Goal: Transaction & Acquisition: Book appointment/travel/reservation

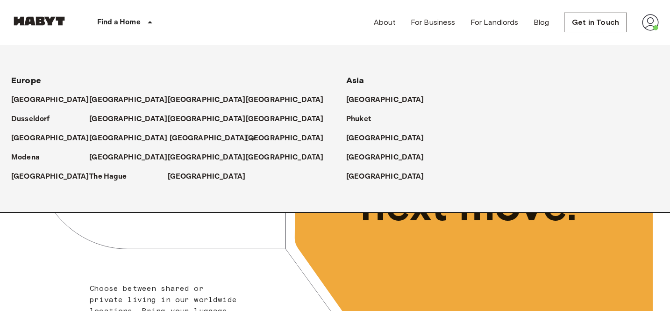
click at [182, 140] on p "[GEOGRAPHIC_DATA]" at bounding box center [209, 138] width 78 height 11
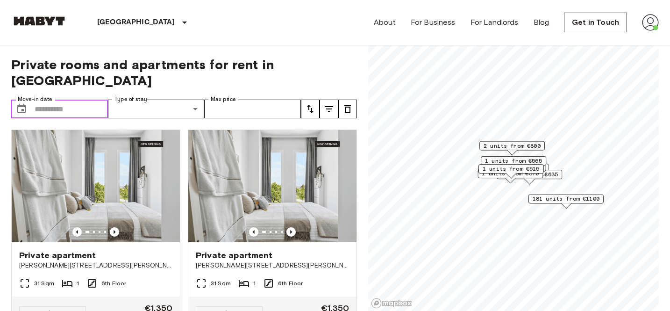
click at [76, 102] on input "Move-in date" at bounding box center [71, 109] width 73 height 19
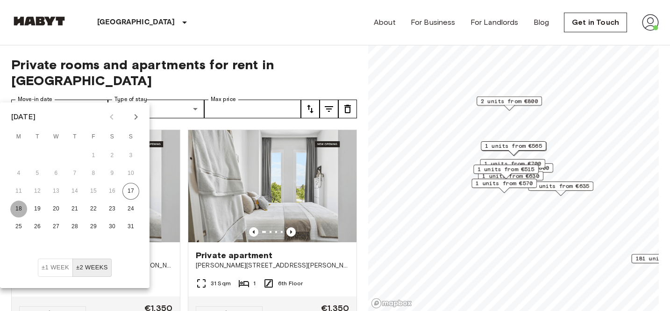
click at [21, 213] on button "18" at bounding box center [18, 209] width 17 height 17
type input "**********"
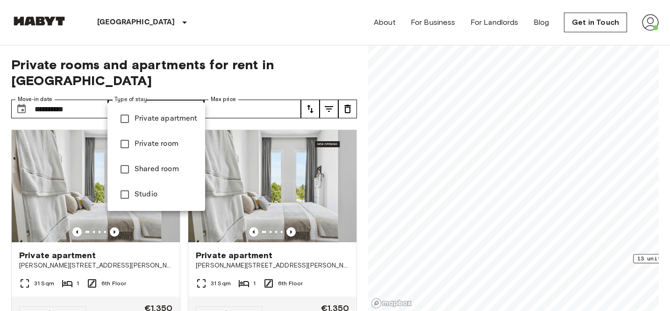
click at [166, 124] on li "Private apartment" at bounding box center [157, 118] width 98 height 25
click at [153, 196] on span "Studio" at bounding box center [166, 194] width 63 height 11
type input "**********"
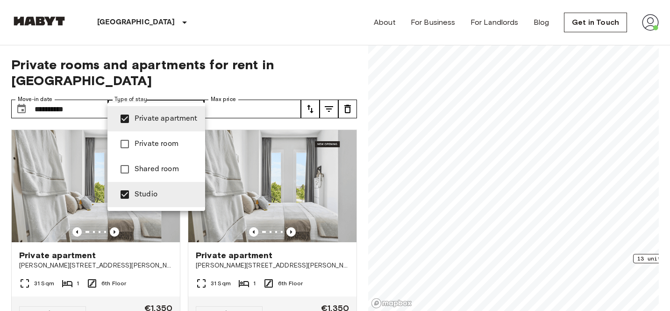
click at [231, 64] on div at bounding box center [335, 155] width 670 height 311
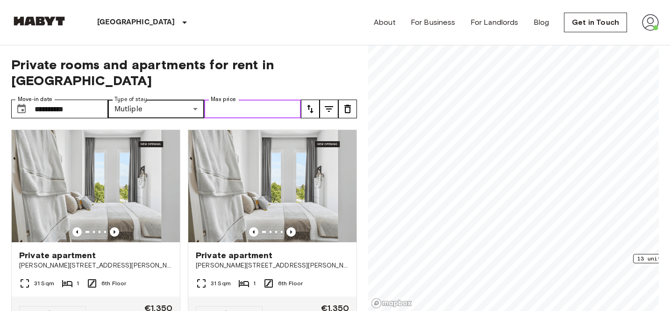
click at [289, 100] on input "Max price" at bounding box center [252, 109] width 97 height 19
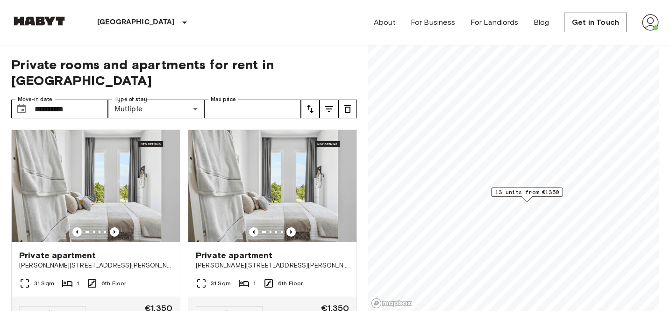
click at [520, 195] on span "13 units from €1350" at bounding box center [527, 192] width 64 height 8
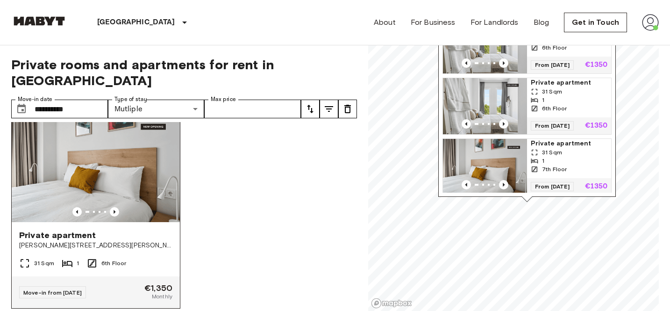
scroll to position [1257, 0]
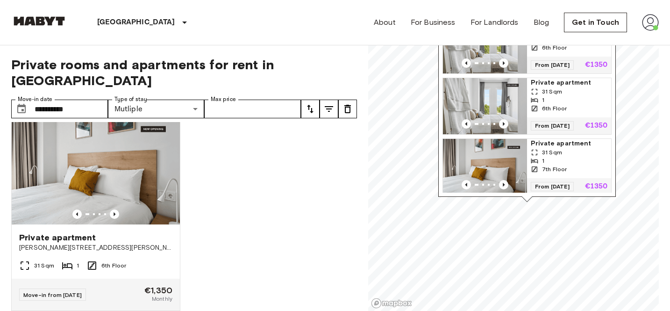
click at [220, 202] on div "Private apartment [PERSON_NAME][STREET_ADDRESS][PERSON_NAME][PERSON_NAME] 31 Sq…" at bounding box center [180, 216] width 353 height 189
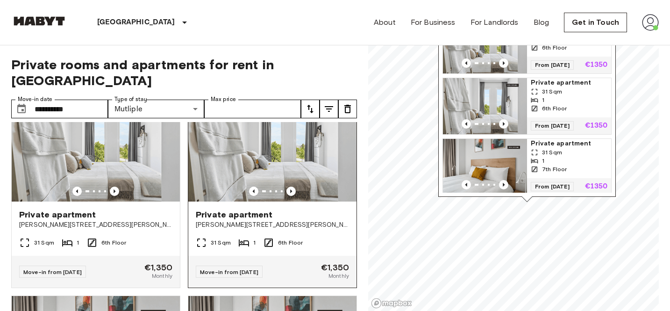
scroll to position [0, 0]
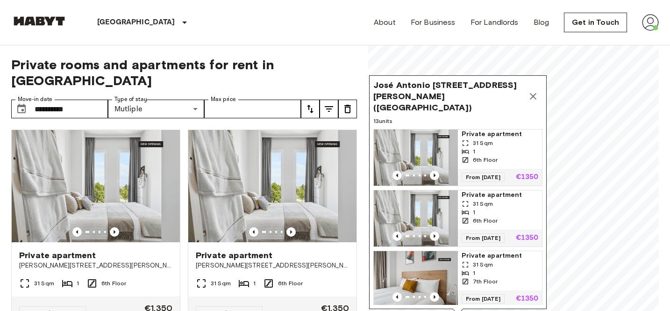
click at [532, 93] on icon "Map marker" at bounding box center [533, 96] width 7 height 7
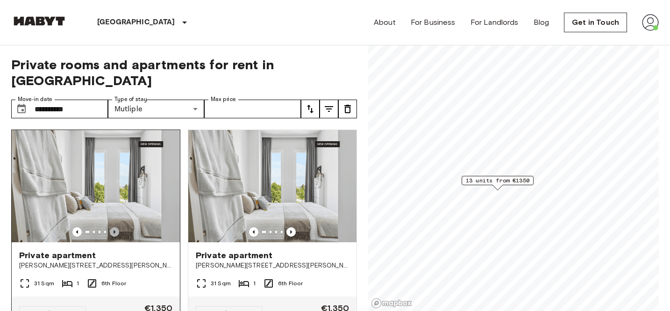
click at [116, 227] on icon "Previous image" at bounding box center [114, 231] width 9 height 9
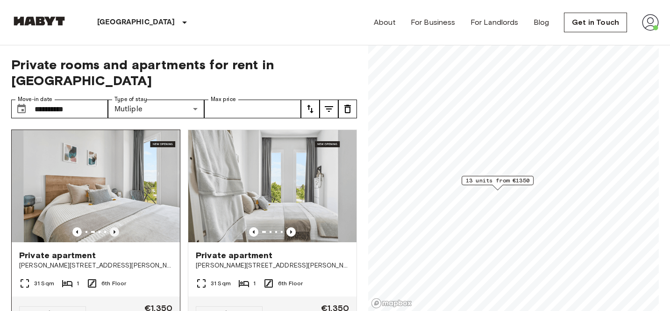
click at [116, 227] on icon "Previous image" at bounding box center [114, 231] width 9 height 9
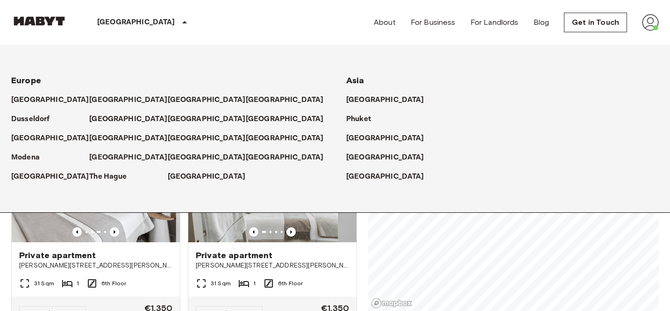
click at [100, 131] on div "[GEOGRAPHIC_DATA]" at bounding box center [128, 134] width 78 height 19
click at [99, 136] on p "[GEOGRAPHIC_DATA]" at bounding box center [130, 138] width 78 height 11
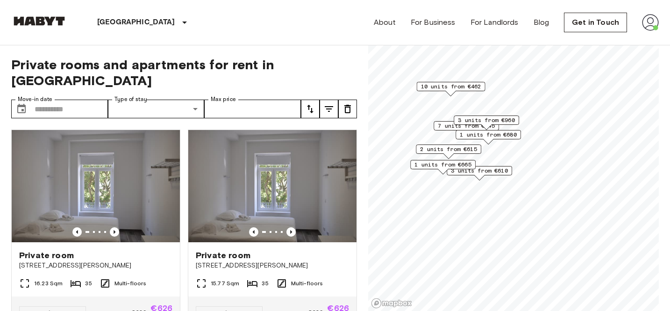
drag, startPoint x: 481, startPoint y: 157, endPoint x: 450, endPoint y: 156, distance: 31.3
click at [450, 157] on div "Map marker" at bounding box center [449, 155] width 10 height 5
click at [85, 100] on input "Move-in date" at bounding box center [71, 109] width 73 height 19
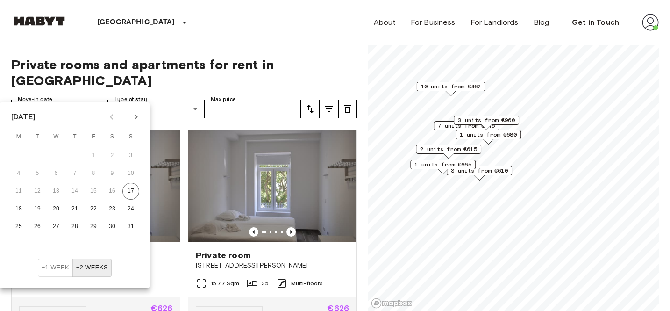
click at [91, 261] on button "±2 weeks" at bounding box center [91, 267] width 39 height 18
click at [21, 222] on button "25" at bounding box center [18, 226] width 17 height 17
type input "**********"
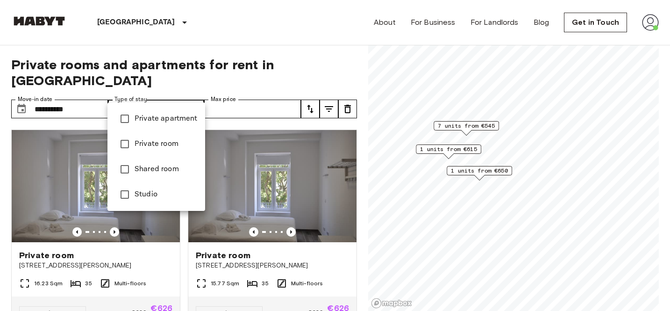
click at [146, 115] on span "Private apartment" at bounding box center [166, 118] width 63 height 11
type input "**********"
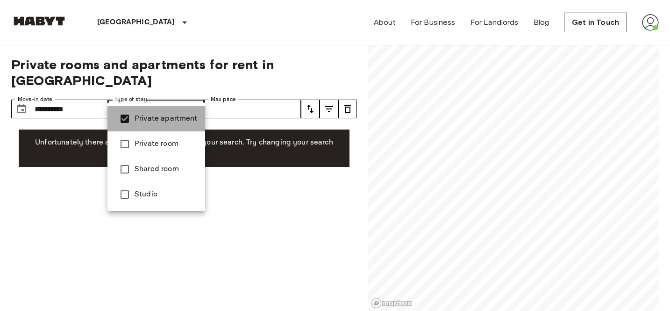
click at [146, 115] on span "Private apartment" at bounding box center [166, 118] width 63 height 11
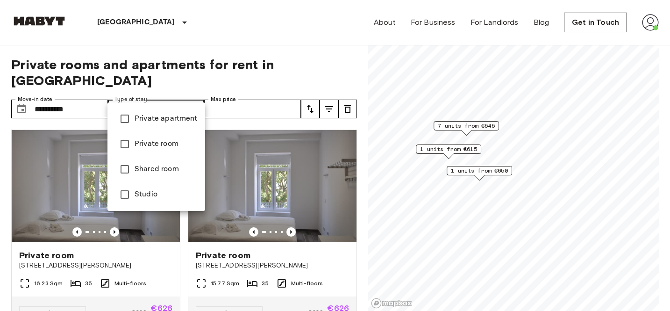
click at [141, 193] on span "Studio" at bounding box center [166, 194] width 63 height 11
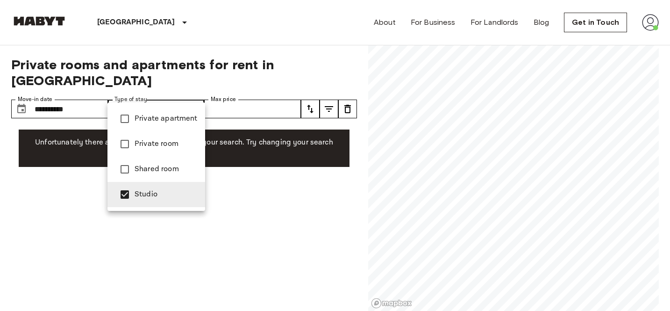
type input "******"
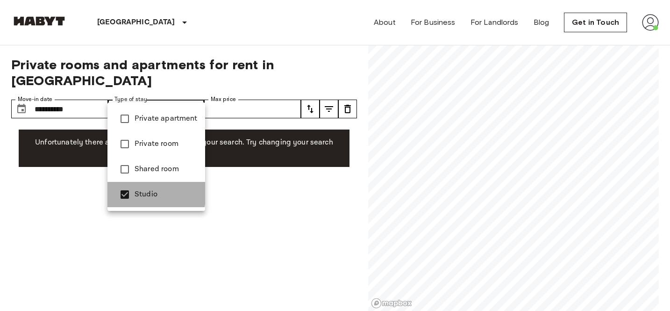
click at [141, 193] on span "Studio" at bounding box center [166, 194] width 63 height 11
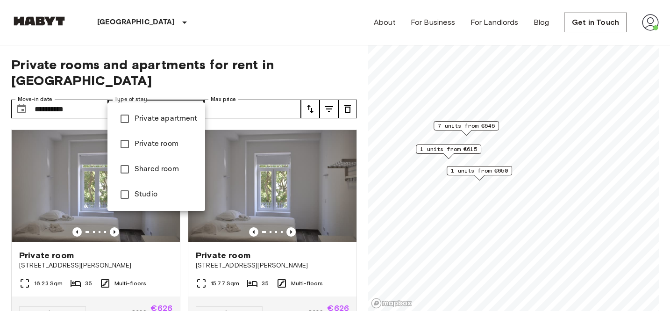
click at [154, 144] on span "Private room" at bounding box center [166, 143] width 63 height 11
type input "**********"
click at [191, 71] on div at bounding box center [335, 155] width 670 height 311
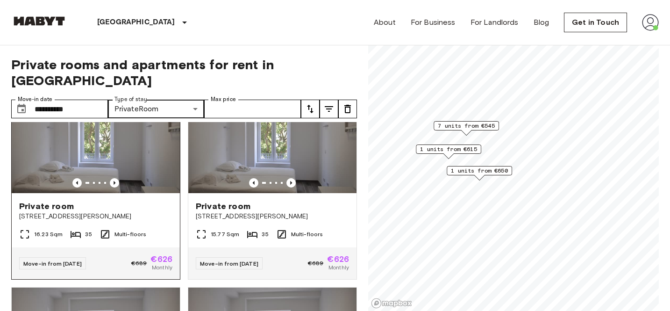
scroll to position [54, 0]
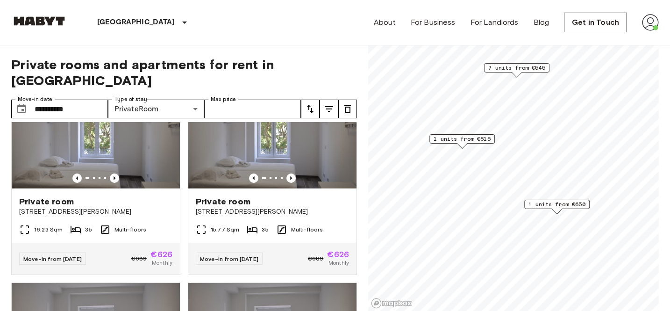
click at [452, 138] on span "1 units from €615" at bounding box center [462, 139] width 57 height 8
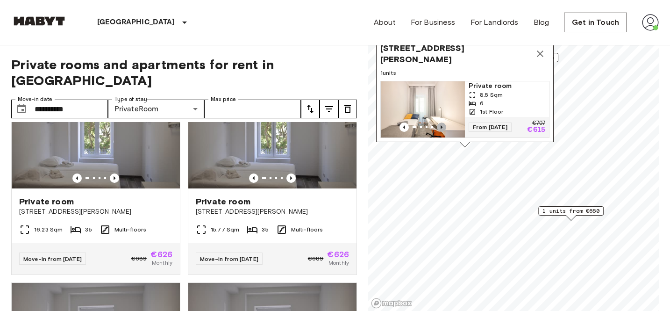
click at [440, 127] on icon "Previous image" at bounding box center [441, 126] width 9 height 9
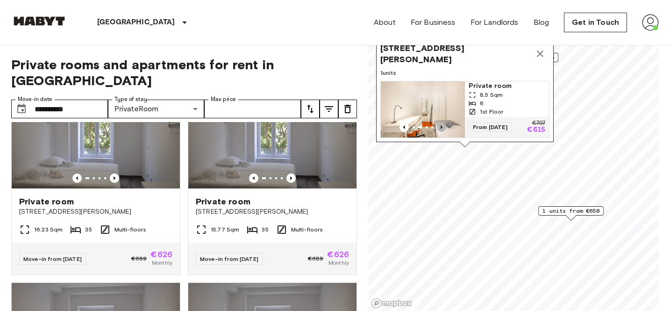
click at [440, 127] on icon "Previous image" at bounding box center [441, 126] width 9 height 9
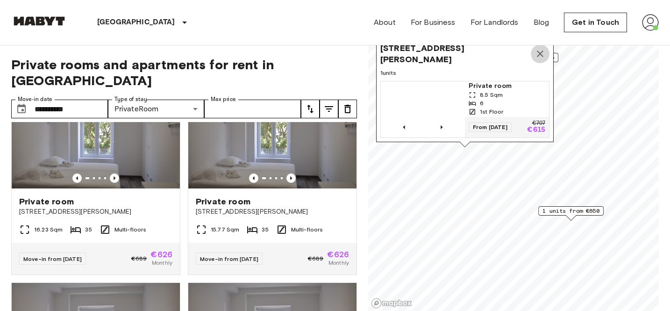
click at [544, 57] on icon "Map marker" at bounding box center [540, 53] width 11 height 11
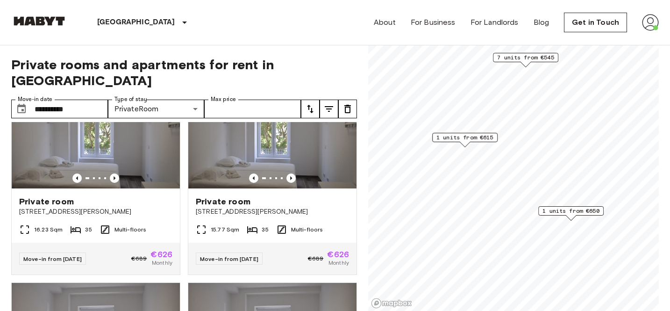
click at [521, 63] on div "Map marker" at bounding box center [526, 64] width 10 height 5
click at [530, 61] on span "7 units from €545" at bounding box center [525, 57] width 57 height 8
click at [528, 63] on div "Map marker" at bounding box center [526, 64] width 10 height 5
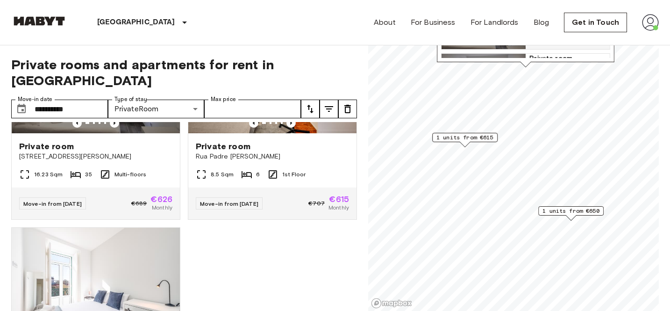
scroll to position [731, 0]
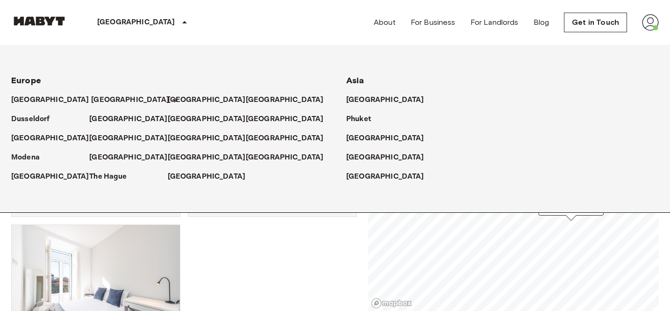
click at [102, 99] on p "[GEOGRAPHIC_DATA]" at bounding box center [130, 99] width 78 height 11
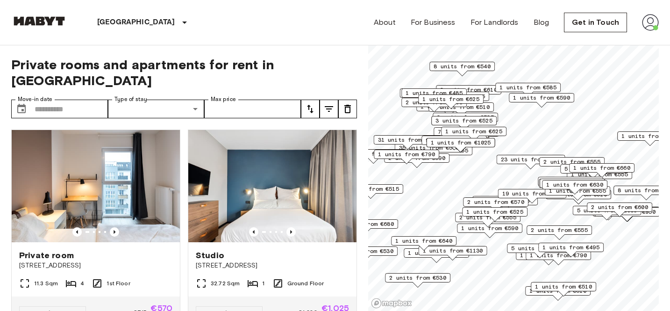
click at [80, 103] on div "Private rooms and apartments for rent in [GEOGRAPHIC_DATA] Move-in date ​ Move-…" at bounding box center [184, 178] width 346 height 266
click at [80, 100] on input "Move-in date" at bounding box center [71, 109] width 73 height 19
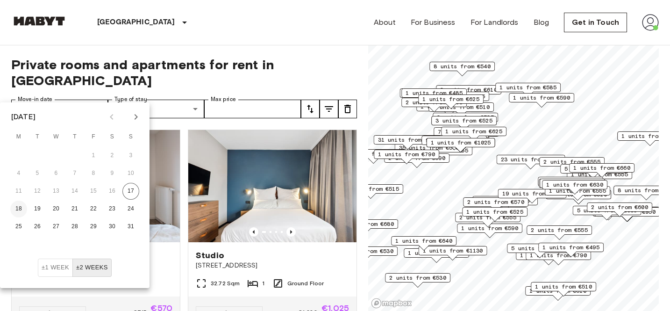
click at [20, 207] on button "18" at bounding box center [18, 209] width 17 height 17
type input "**********"
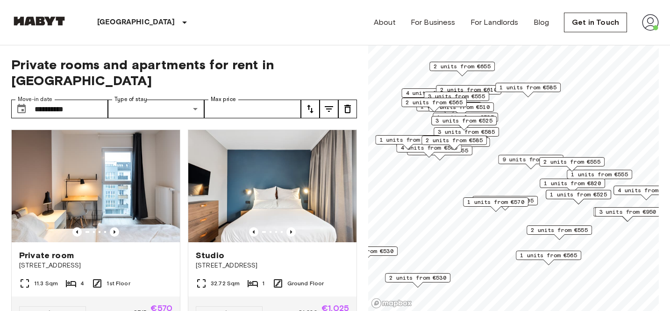
click at [144, 95] on label "Type of stay" at bounding box center [131, 99] width 33 height 8
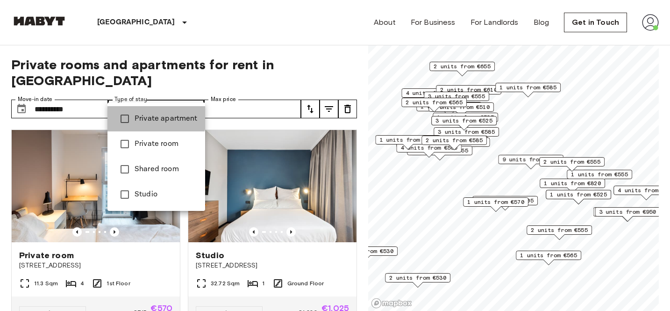
click at [140, 115] on span "Private apartment" at bounding box center [166, 118] width 63 height 11
type input "**********"
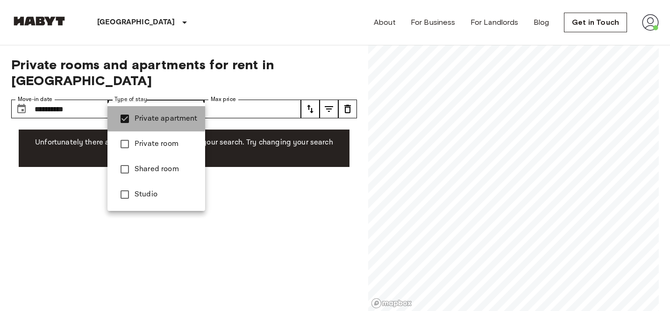
click at [140, 115] on span "Private apartment" at bounding box center [166, 118] width 63 height 11
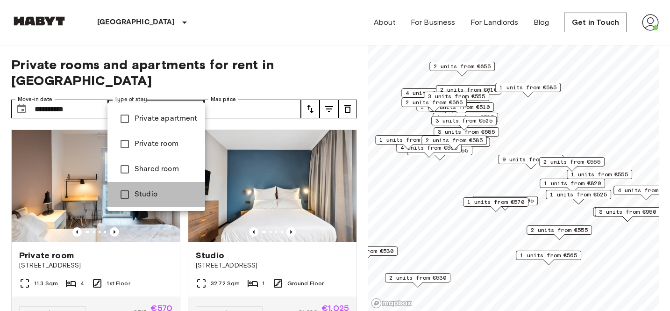
click at [135, 199] on span "Studio" at bounding box center [166, 194] width 63 height 11
type input "******"
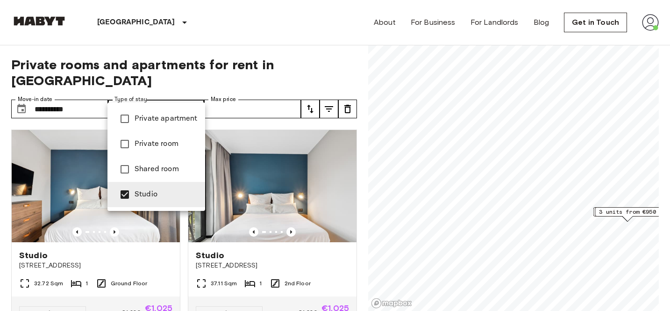
click at [168, 90] on div at bounding box center [335, 155] width 670 height 311
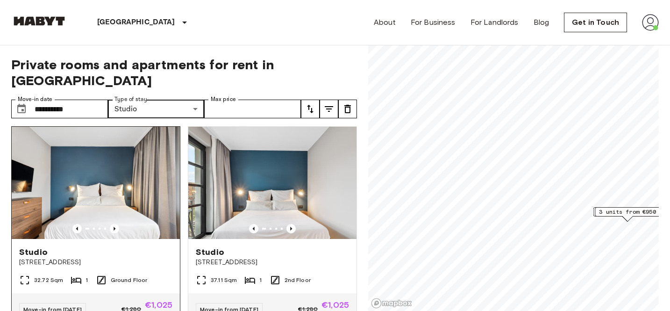
scroll to position [7, 0]
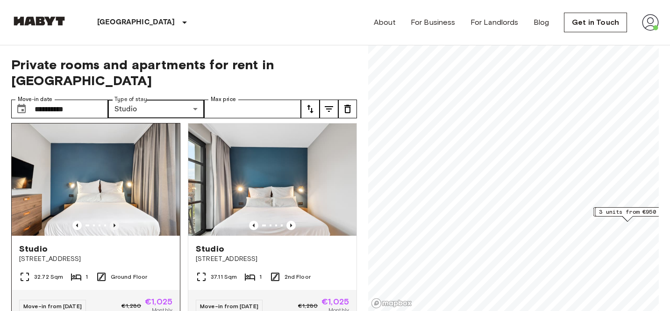
click at [115, 221] on icon "Previous image" at bounding box center [114, 225] width 9 height 9
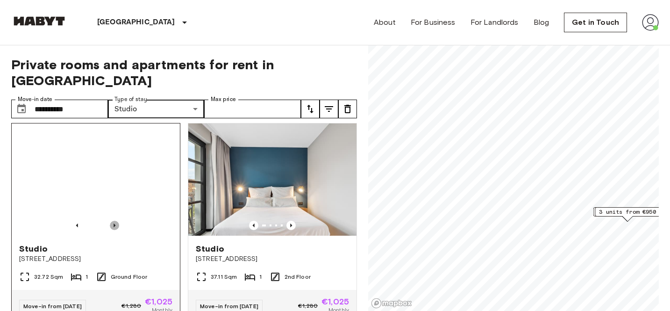
click at [115, 221] on icon "Previous image" at bounding box center [114, 225] width 9 height 9
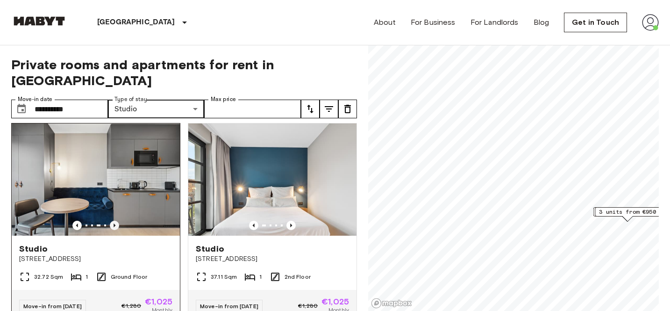
click at [115, 221] on icon "Previous image" at bounding box center [114, 225] width 9 height 9
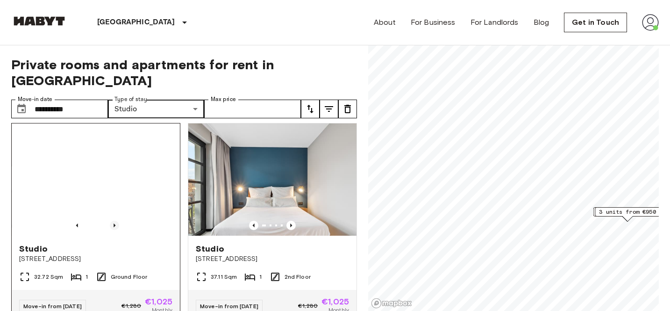
click at [115, 221] on icon "Previous image" at bounding box center [114, 225] width 9 height 9
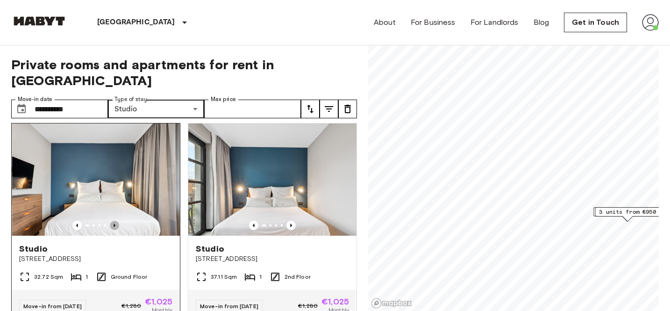
click at [115, 221] on icon "Previous image" at bounding box center [114, 225] width 9 height 9
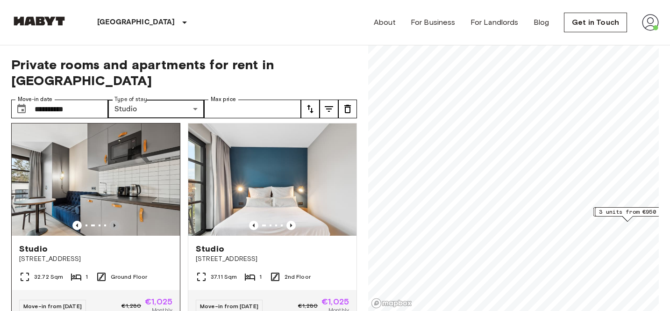
click at [115, 221] on icon "Previous image" at bounding box center [114, 225] width 9 height 9
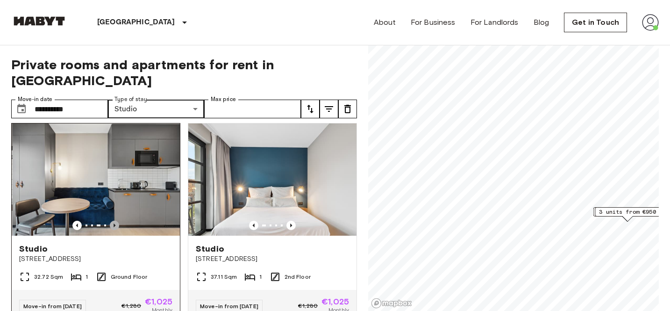
click at [115, 221] on icon "Previous image" at bounding box center [114, 225] width 9 height 9
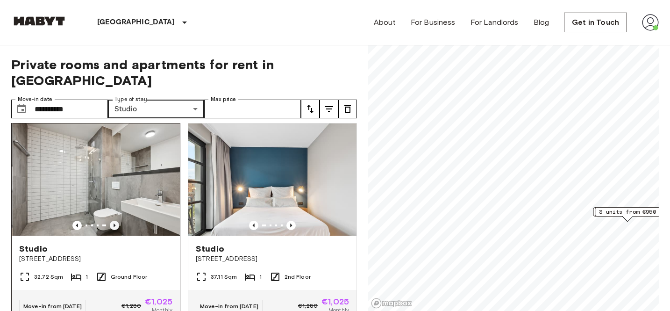
click at [115, 221] on icon "Previous image" at bounding box center [114, 225] width 9 height 9
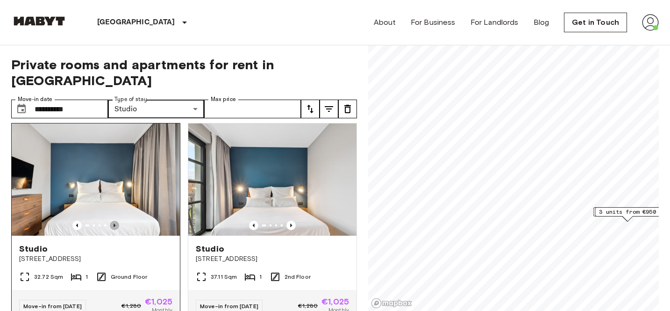
click at [115, 221] on icon "Previous image" at bounding box center [114, 225] width 9 height 9
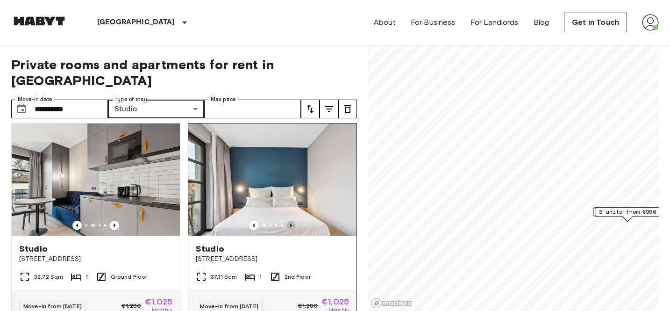
click at [293, 221] on icon "Previous image" at bounding box center [291, 225] width 9 height 9
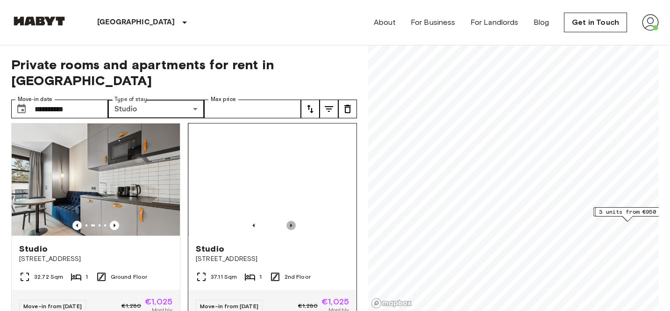
click at [293, 221] on icon "Previous image" at bounding box center [291, 225] width 9 height 9
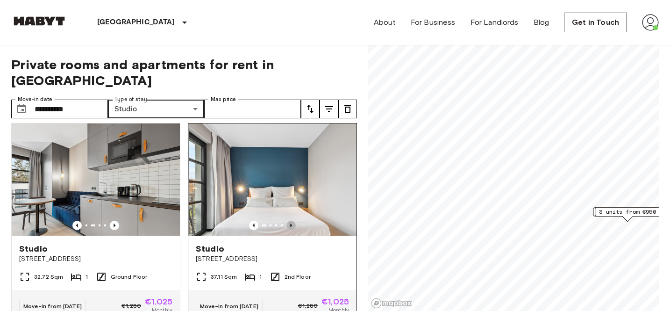
click at [293, 221] on icon "Previous image" at bounding box center [291, 225] width 9 height 9
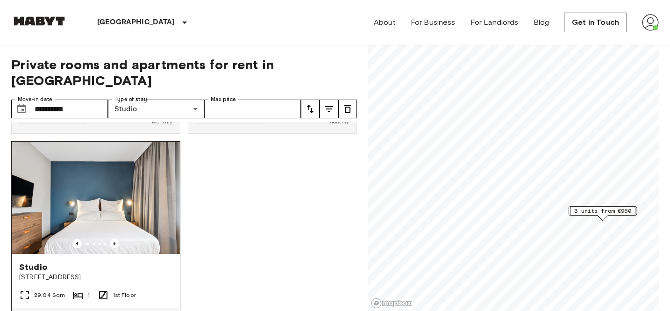
scroll to position [433, 0]
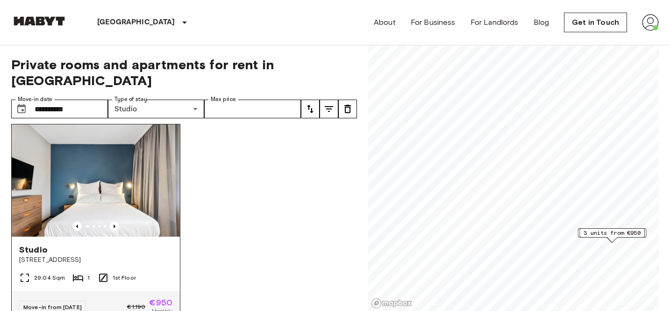
scroll to position [419, 0]
click at [116, 221] on icon "Previous image" at bounding box center [114, 225] width 9 height 9
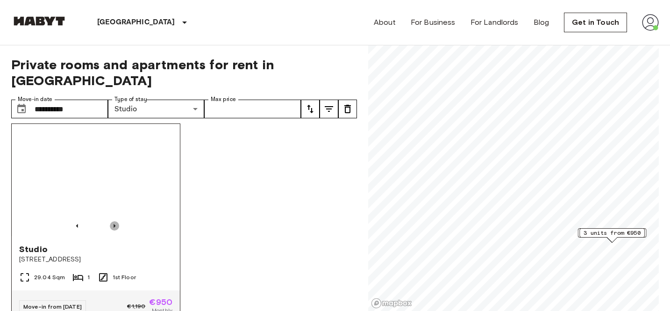
click at [116, 221] on icon "Previous image" at bounding box center [114, 225] width 9 height 9
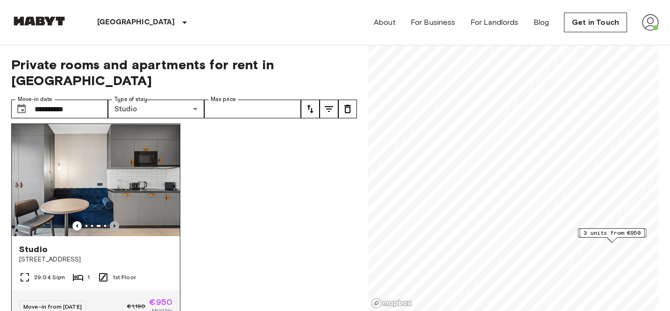
click at [116, 221] on icon "Previous image" at bounding box center [114, 225] width 9 height 9
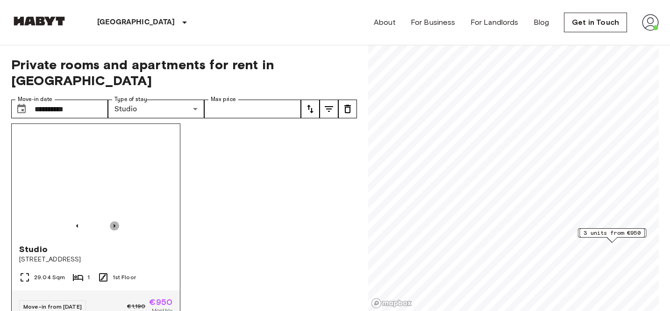
click at [116, 221] on icon "Previous image" at bounding box center [114, 225] width 9 height 9
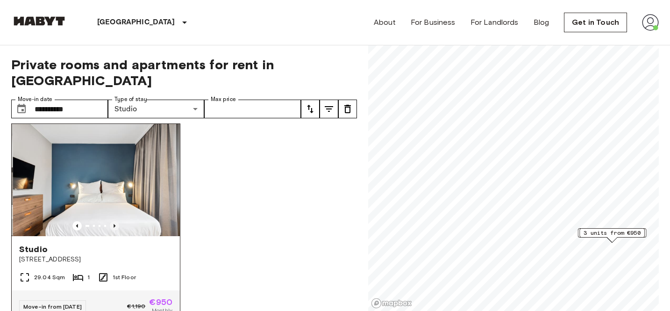
click at [116, 221] on icon "Previous image" at bounding box center [114, 225] width 9 height 9
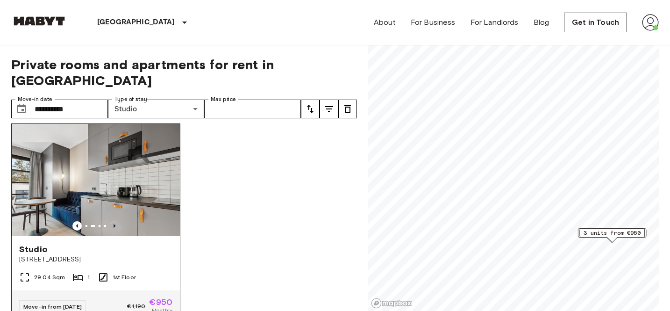
click at [116, 221] on icon "Previous image" at bounding box center [114, 225] width 9 height 9
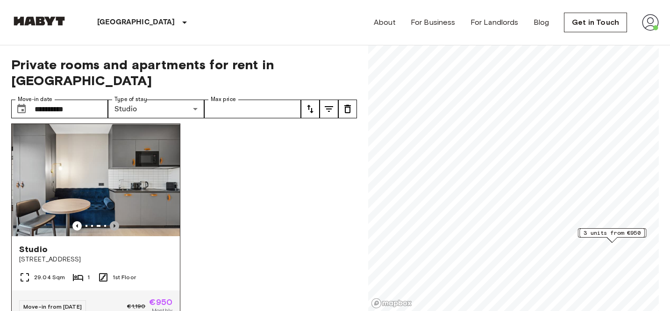
click at [116, 221] on icon "Previous image" at bounding box center [114, 225] width 9 height 9
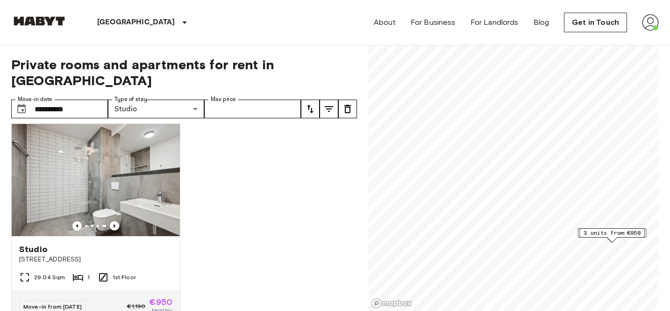
scroll to position [433, 0]
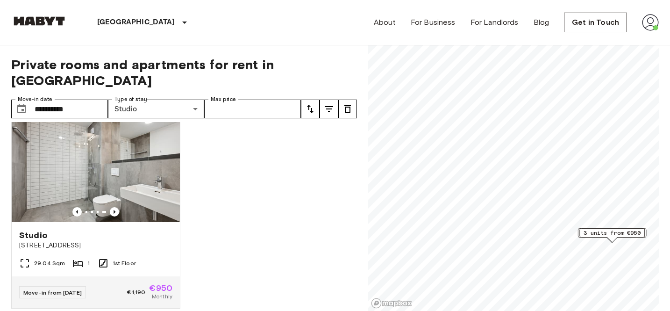
click at [46, 17] on img at bounding box center [39, 20] width 56 height 9
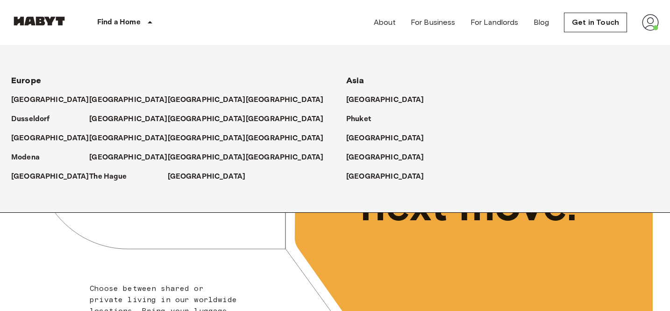
click at [114, 25] on p "Find a Home" at bounding box center [118, 22] width 43 height 11
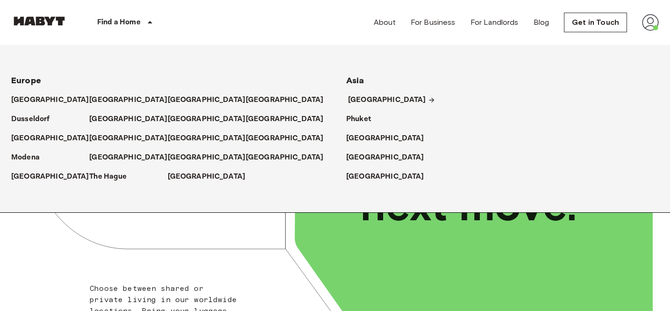
click at [366, 102] on p "[GEOGRAPHIC_DATA]" at bounding box center [387, 99] width 78 height 11
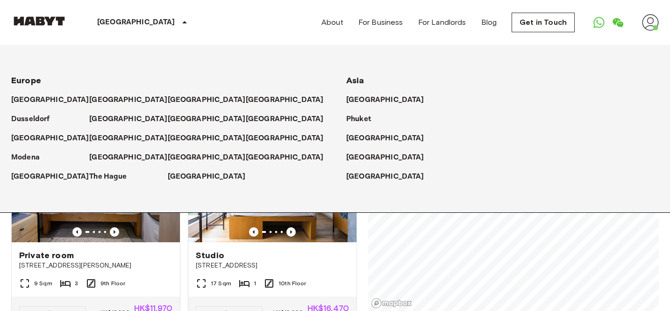
click at [359, 253] on div "Private rooms and apartments for rent in [GEOGRAPHIC_DATA] Move-in date ​ Move-…" at bounding box center [335, 178] width 648 height 266
click at [125, 9] on div "[GEOGRAPHIC_DATA]" at bounding box center [143, 22] width 153 height 45
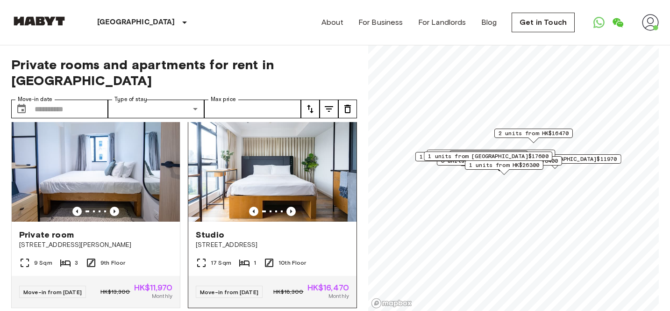
scroll to position [22, 0]
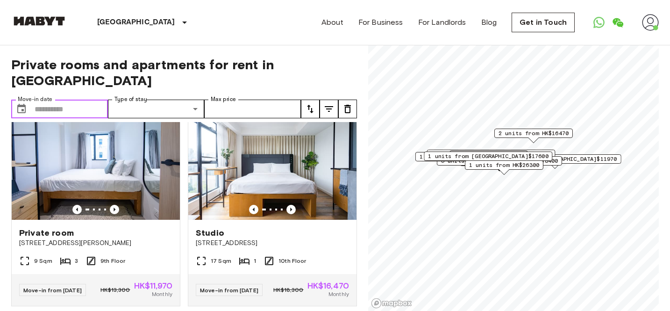
click at [83, 100] on input "Move-in date" at bounding box center [71, 109] width 73 height 19
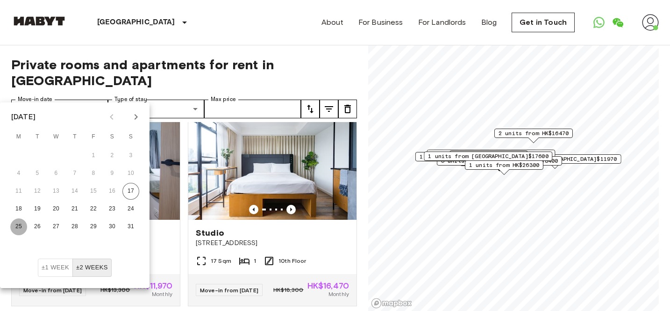
click at [18, 225] on button "25" at bounding box center [18, 226] width 17 height 17
type input "**********"
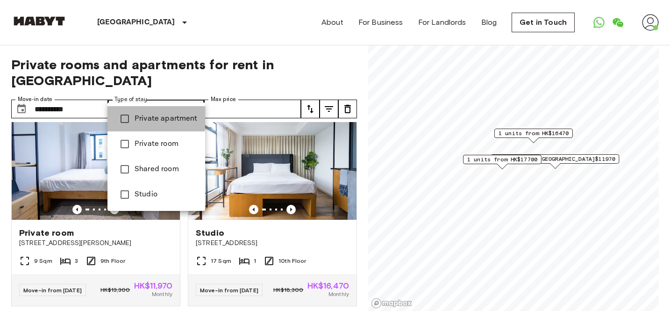
click at [155, 117] on span "Private apartment" at bounding box center [166, 118] width 63 height 11
type input "**********"
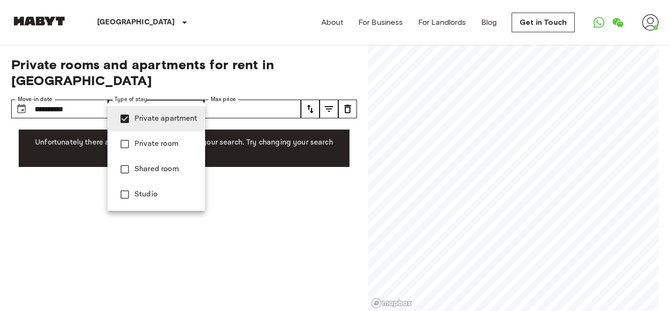
click at [155, 118] on span "Private apartment" at bounding box center [166, 118] width 63 height 11
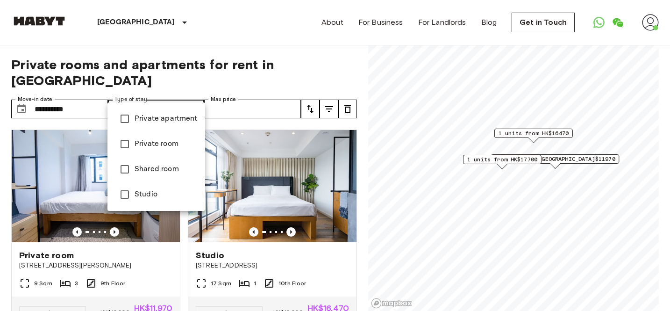
click at [144, 191] on span "Studio" at bounding box center [166, 194] width 63 height 11
type input "******"
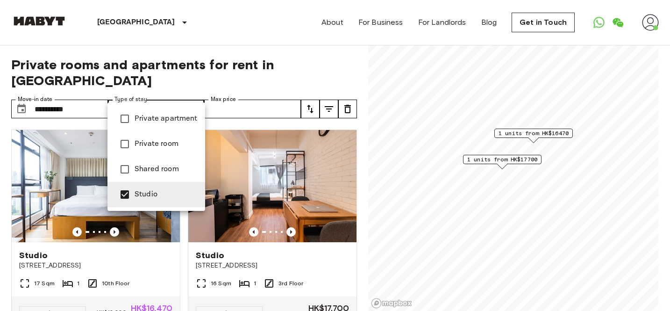
click at [177, 83] on div at bounding box center [335, 155] width 670 height 311
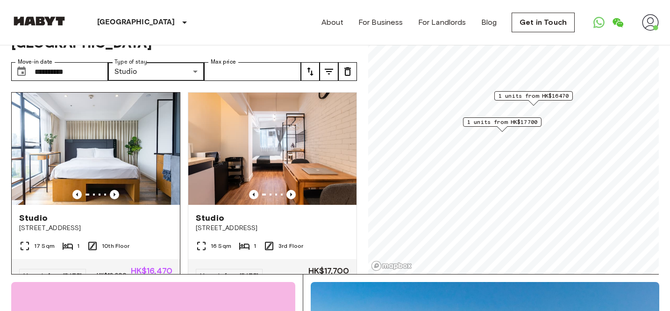
scroll to position [15, 0]
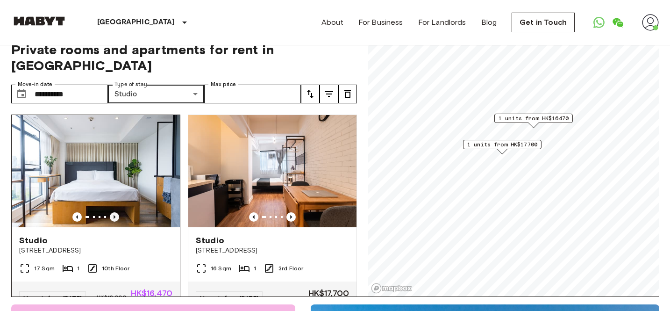
click at [115, 212] on icon "Previous image" at bounding box center [114, 216] width 9 height 9
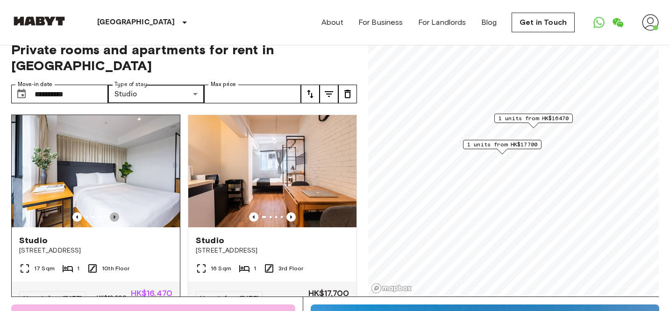
click at [115, 212] on icon "Previous image" at bounding box center [114, 216] width 9 height 9
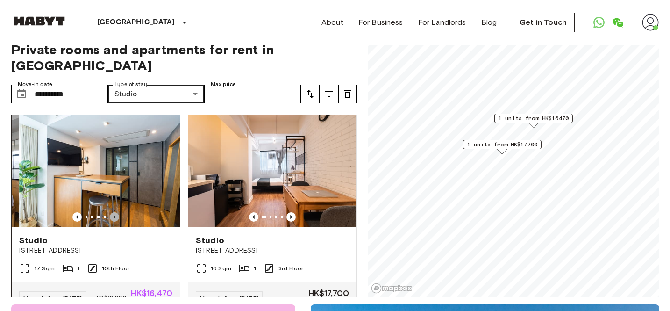
click at [115, 212] on icon "Previous image" at bounding box center [114, 216] width 9 height 9
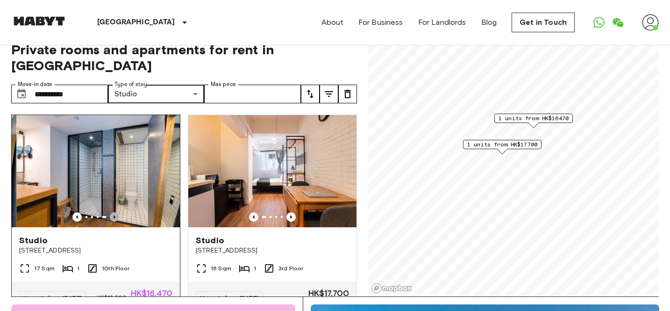
click at [115, 212] on icon "Previous image" at bounding box center [114, 216] width 9 height 9
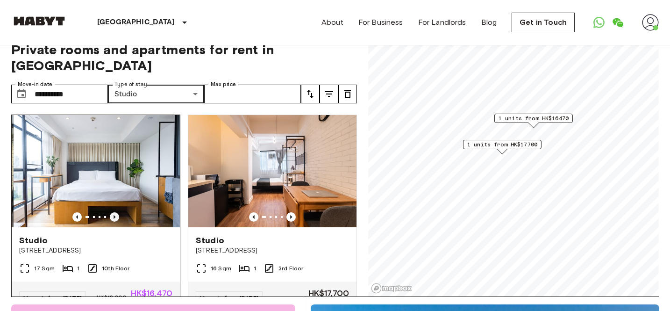
click at [115, 212] on icon "Previous image" at bounding box center [114, 216] width 9 height 9
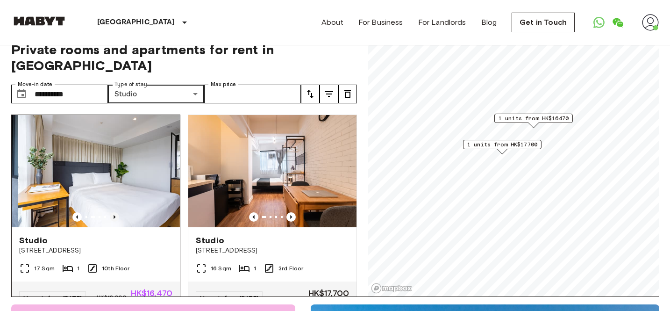
click at [115, 212] on icon "Previous image" at bounding box center [114, 216] width 9 height 9
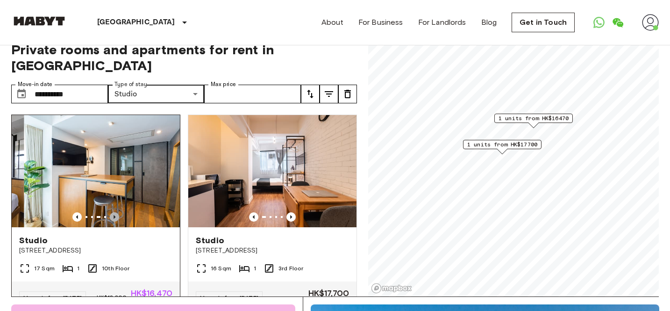
click at [115, 212] on icon "Previous image" at bounding box center [114, 216] width 9 height 9
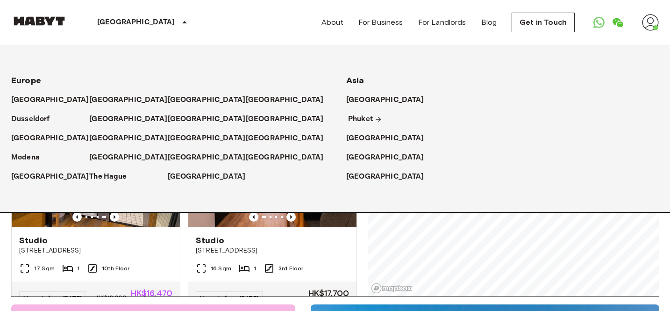
click at [360, 119] on p "Phuket" at bounding box center [360, 119] width 25 height 11
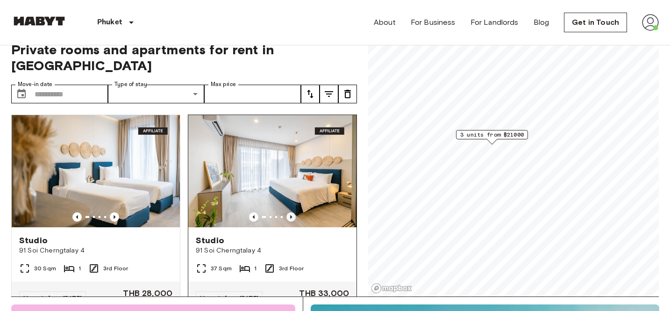
click at [288, 212] on icon "Previous image" at bounding box center [291, 216] width 9 height 9
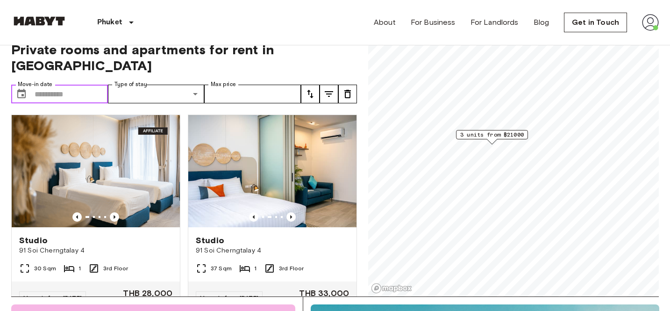
click at [64, 85] on input "Move-in date" at bounding box center [71, 94] width 73 height 19
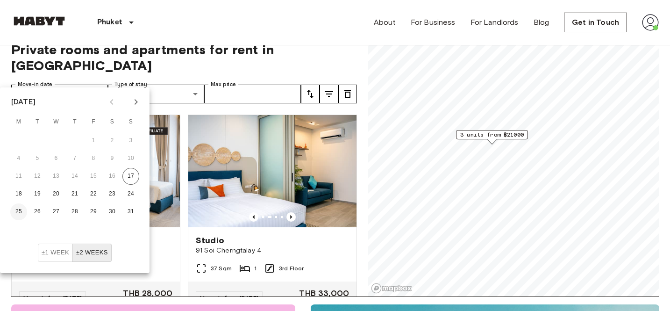
click at [19, 208] on button "25" at bounding box center [18, 211] width 17 height 17
type input "**********"
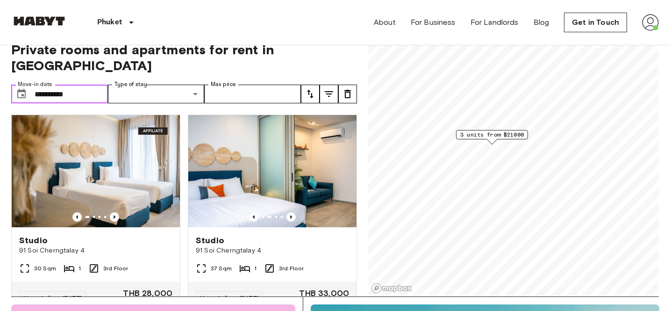
click at [72, 85] on input "**********" at bounding box center [71, 94] width 73 height 19
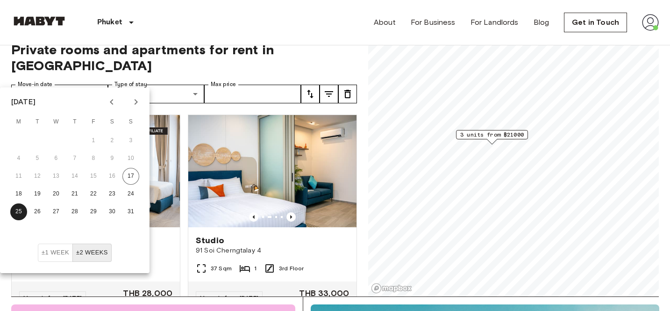
click at [54, 250] on button "±1 week" at bounding box center [55, 253] width 35 height 18
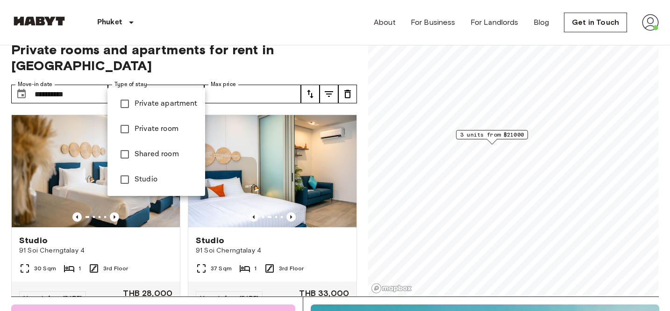
click at [145, 107] on span "Private apartment" at bounding box center [166, 103] width 63 height 11
type input "**********"
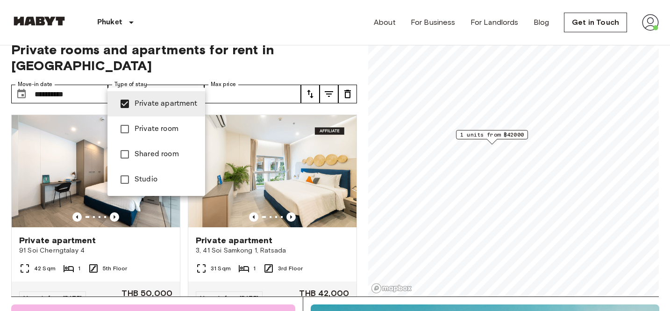
click at [156, 72] on div at bounding box center [335, 155] width 670 height 311
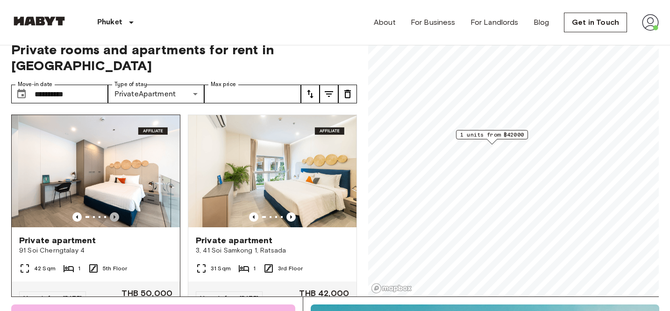
click at [113, 212] on icon "Previous image" at bounding box center [114, 216] width 9 height 9
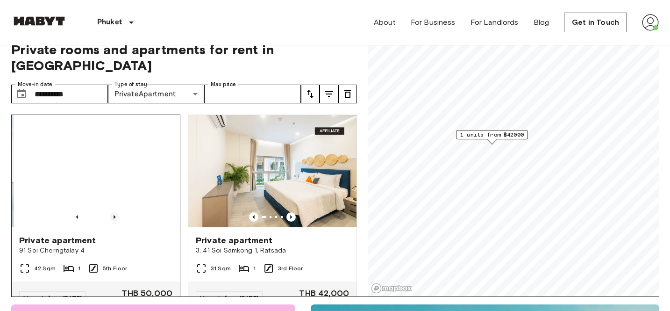
click at [113, 212] on icon "Previous image" at bounding box center [114, 216] width 9 height 9
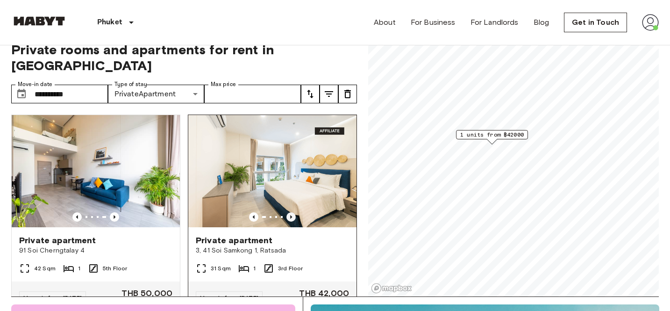
click at [292, 215] on icon "Previous image" at bounding box center [291, 217] width 2 height 4
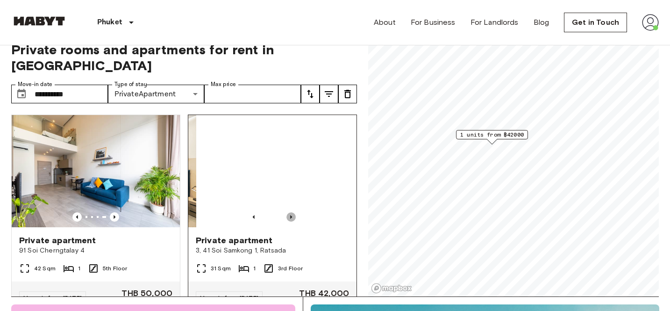
click at [292, 215] on icon "Previous image" at bounding box center [291, 217] width 2 height 4
click at [292, 212] on icon "Previous image" at bounding box center [291, 216] width 9 height 9
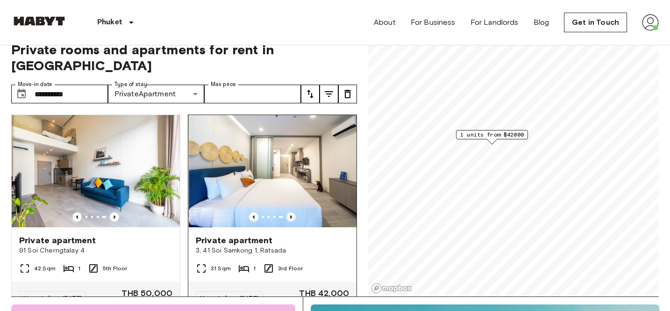
click at [291, 212] on icon "Previous image" at bounding box center [291, 216] width 9 height 9
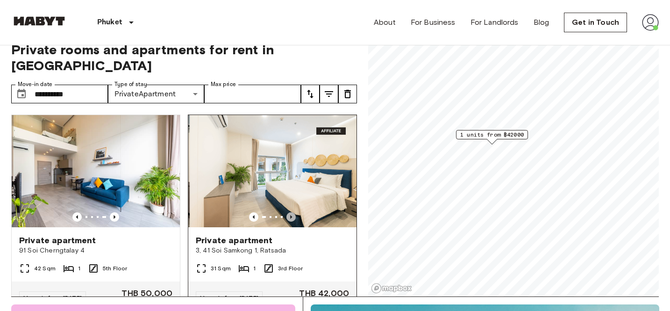
click at [291, 212] on icon "Previous image" at bounding box center [291, 216] width 9 height 9
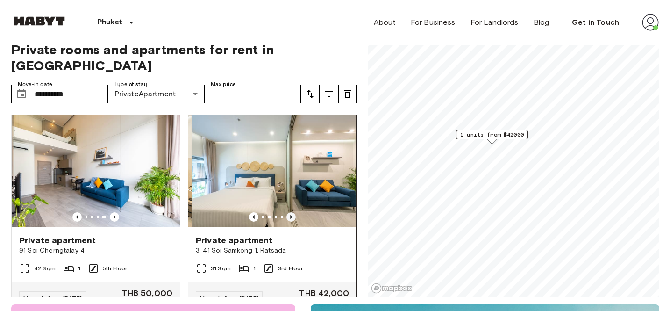
click at [290, 212] on icon "Previous image" at bounding box center [291, 216] width 9 height 9
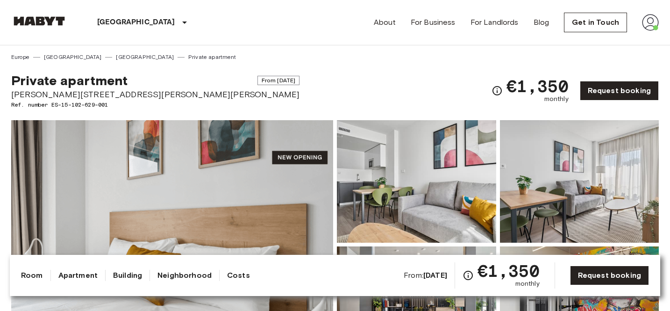
scroll to position [98, 0]
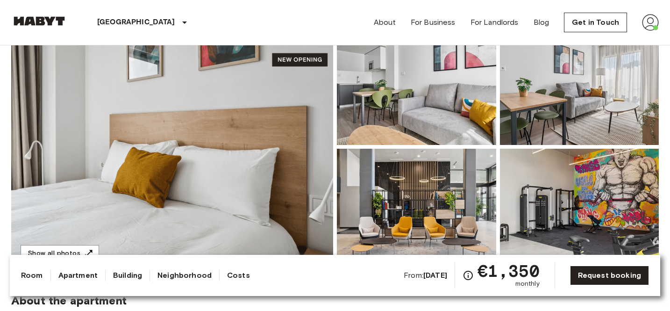
click at [235, 151] on img at bounding box center [172, 146] width 322 height 249
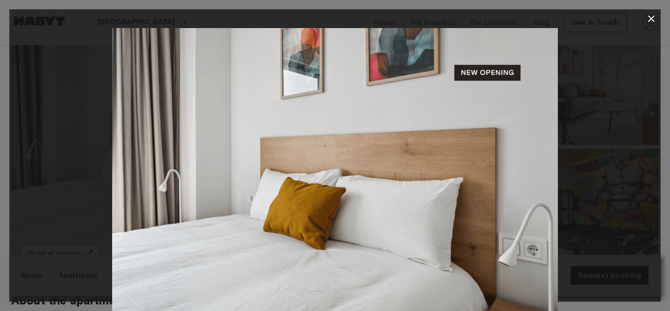
click at [575, 199] on div at bounding box center [335, 176] width 652 height 297
click at [652, 16] on icon "button" at bounding box center [651, 18] width 11 height 11
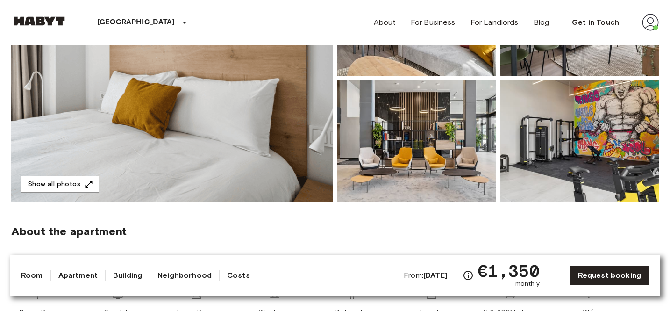
scroll to position [173, 0]
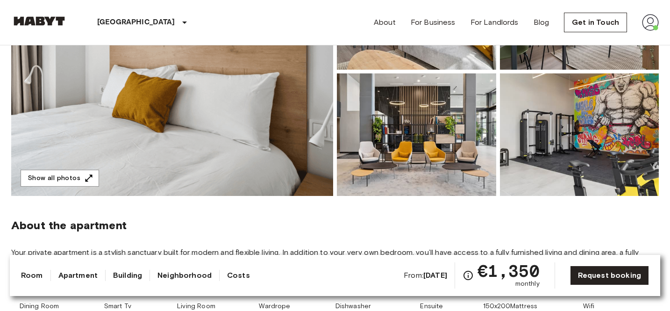
click at [271, 126] on img at bounding box center [172, 71] width 322 height 249
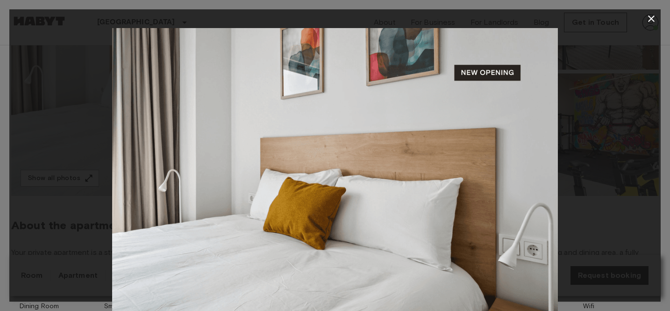
click at [539, 202] on img at bounding box center [334, 176] width 445 height 297
click at [652, 13] on icon "button" at bounding box center [651, 18] width 11 height 11
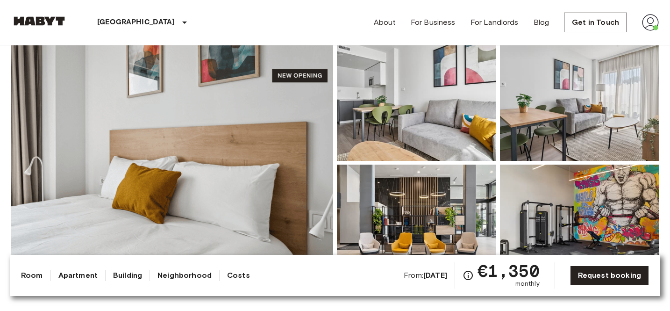
scroll to position [112, 0]
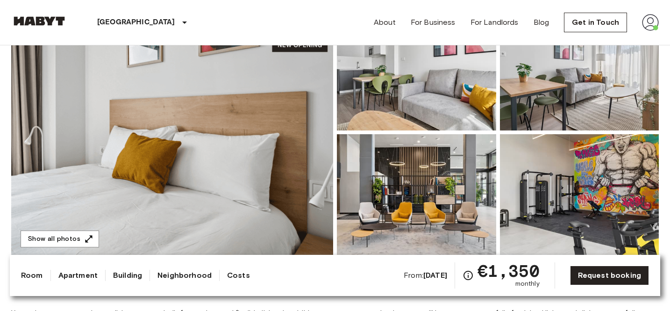
click at [387, 100] on img at bounding box center [416, 69] width 159 height 122
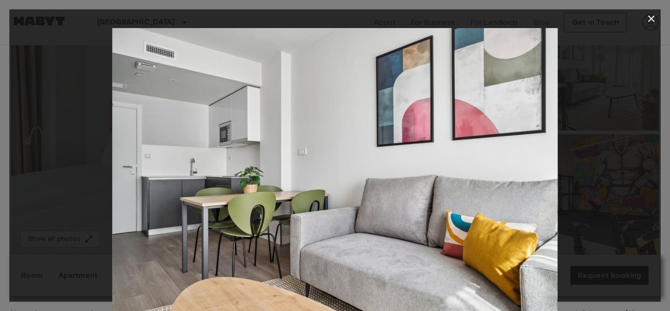
click at [598, 222] on div at bounding box center [335, 176] width 652 height 297
click at [528, 217] on img at bounding box center [334, 176] width 445 height 297
click at [540, 247] on img at bounding box center [334, 176] width 445 height 297
click at [648, 33] on div at bounding box center [335, 176] width 652 height 297
click at [648, 18] on icon "button" at bounding box center [651, 18] width 11 height 11
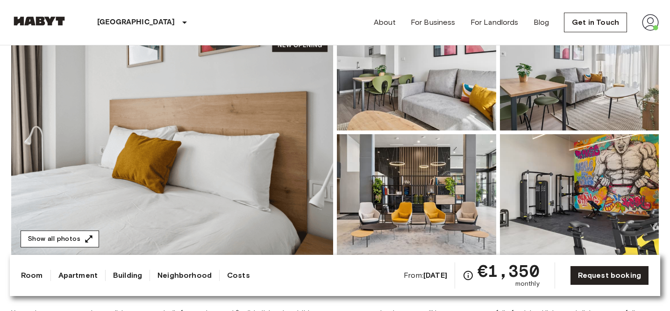
click at [42, 236] on button "Show all photos" at bounding box center [60, 238] width 79 height 17
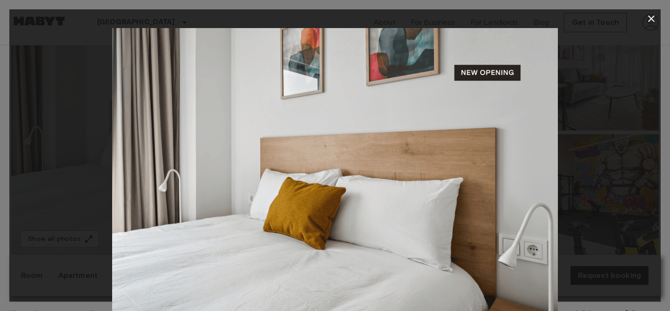
click at [494, 94] on img at bounding box center [334, 176] width 445 height 297
click at [491, 81] on img at bounding box center [334, 176] width 445 height 297
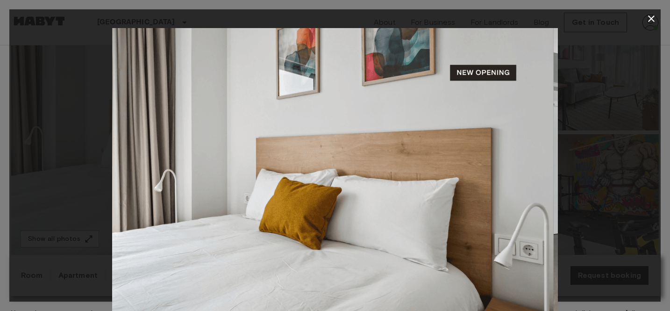
drag, startPoint x: 512, startPoint y: 91, endPoint x: 284, endPoint y: 96, distance: 228.6
click at [286, 96] on img at bounding box center [330, 176] width 445 height 297
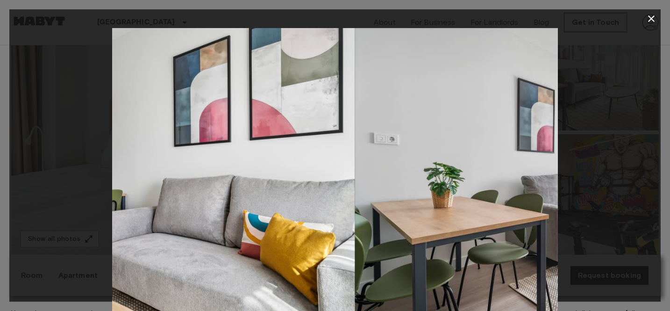
drag, startPoint x: 427, startPoint y: 151, endPoint x: 183, endPoint y: 151, distance: 243.5
click at [195, 151] on img at bounding box center [131, 176] width 445 height 297
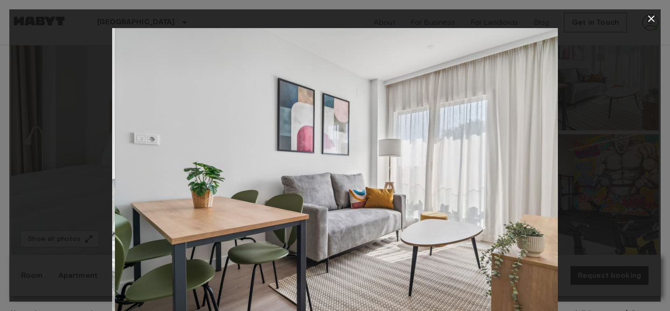
drag, startPoint x: 323, startPoint y: 172, endPoint x: 46, endPoint y: 177, distance: 276.7
click at [50, 177] on div at bounding box center [335, 176] width 652 height 297
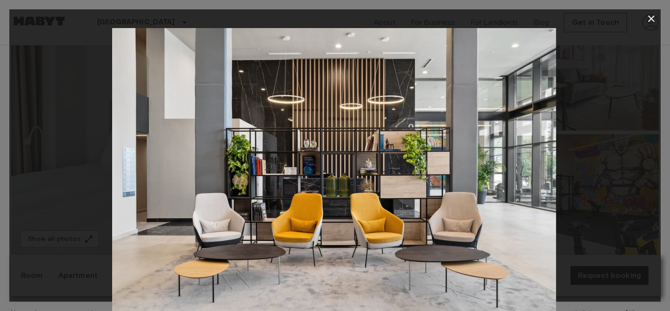
drag, startPoint x: 279, startPoint y: 191, endPoint x: 17, endPoint y: 188, distance: 261.3
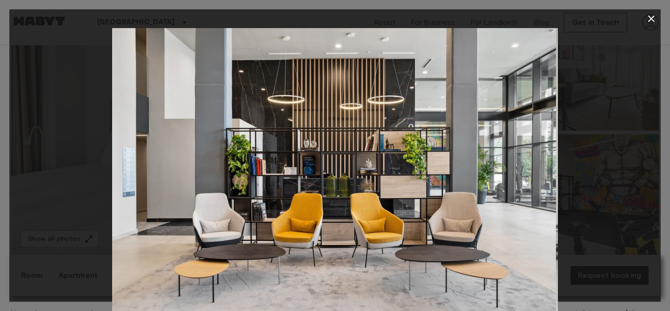
click at [35, 191] on div at bounding box center [335, 176] width 652 height 297
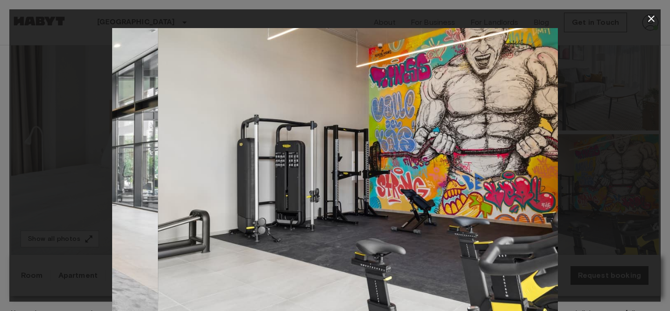
drag, startPoint x: 259, startPoint y: 179, endPoint x: 461, endPoint y: 195, distance: 202.5
click at [460, 197] on img at bounding box center [380, 176] width 445 height 297
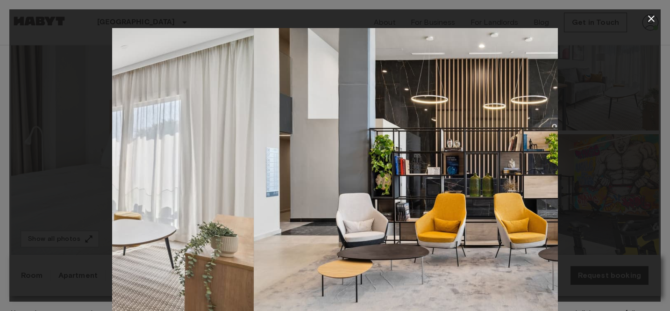
drag, startPoint x: 671, startPoint y: 201, endPoint x: 671, endPoint y: 209, distance: 8.4
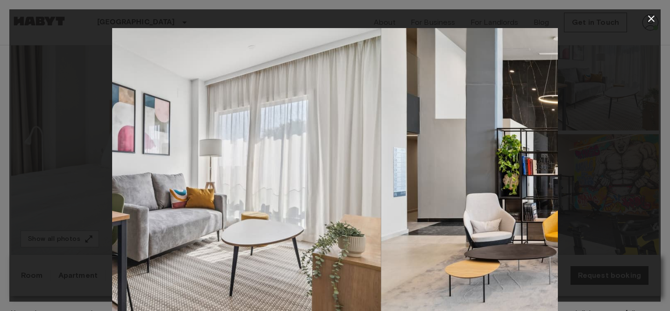
drag, startPoint x: 409, startPoint y: 168, endPoint x: 671, endPoint y: 214, distance: 265.8
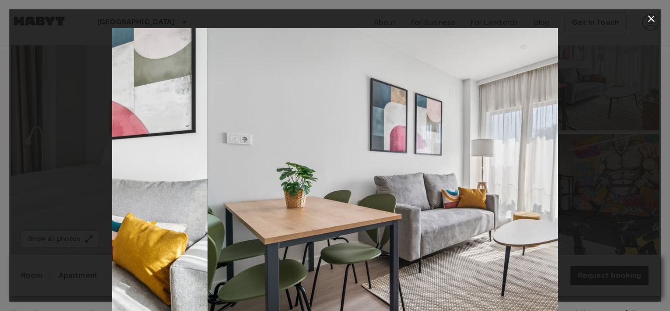
drag, startPoint x: 280, startPoint y: 183, endPoint x: 541, endPoint y: 189, distance: 261.8
click at [541, 190] on img at bounding box center [430, 176] width 445 height 297
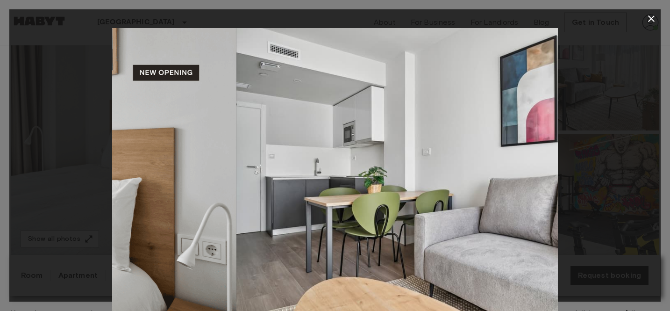
drag, startPoint x: 293, startPoint y: 197, endPoint x: 653, endPoint y: 219, distance: 361.0
click at [651, 220] on div at bounding box center [335, 176] width 652 height 297
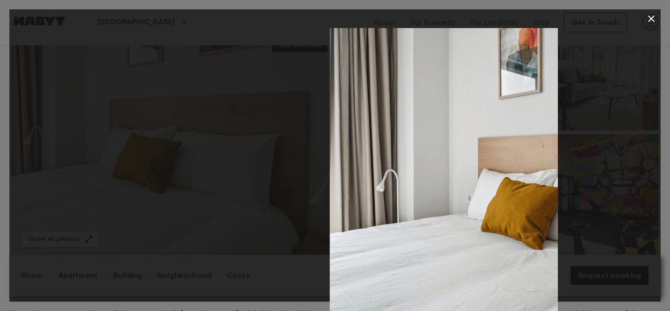
drag, startPoint x: 337, startPoint y: 218, endPoint x: 614, endPoint y: 228, distance: 276.4
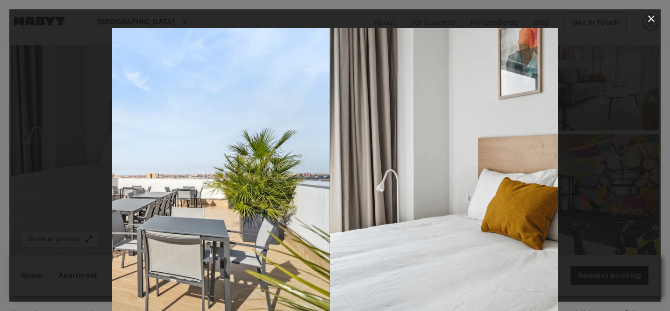
click at [612, 228] on div at bounding box center [335, 176] width 652 height 297
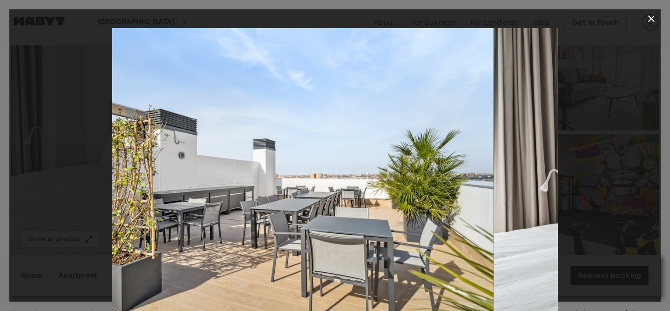
drag, startPoint x: 444, startPoint y: 206, endPoint x: 211, endPoint y: 206, distance: 232.3
click at [214, 206] on img at bounding box center [270, 176] width 445 height 297
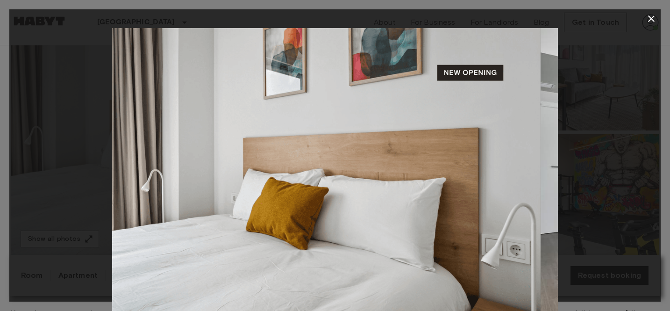
drag, startPoint x: 275, startPoint y: 219, endPoint x: 85, endPoint y: 219, distance: 190.2
click at [88, 219] on div at bounding box center [335, 176] width 652 height 297
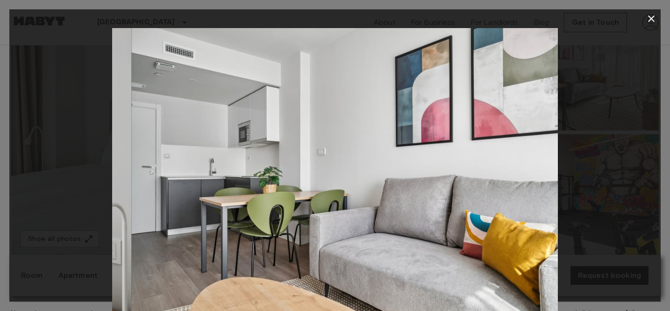
drag, startPoint x: 351, startPoint y: 208, endPoint x: 108, endPoint y: 207, distance: 242.6
click at [131, 208] on img at bounding box center [353, 176] width 445 height 297
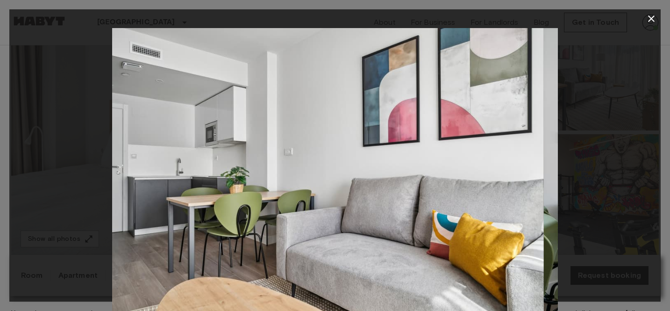
drag, startPoint x: 336, startPoint y: 205, endPoint x: 61, endPoint y: 215, distance: 275.0
click at [74, 215] on div at bounding box center [335, 176] width 652 height 297
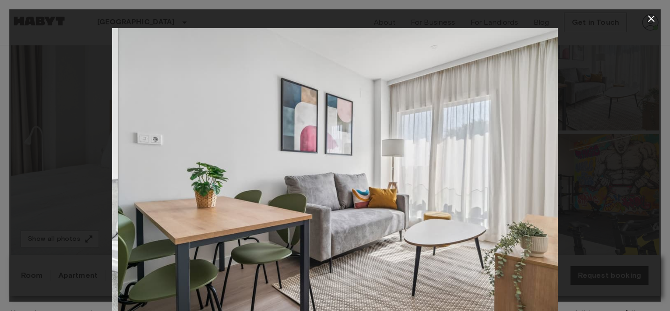
drag, startPoint x: 323, startPoint y: 204, endPoint x: 7, endPoint y: 207, distance: 315.5
click at [23, 207] on div at bounding box center [335, 176] width 652 height 297
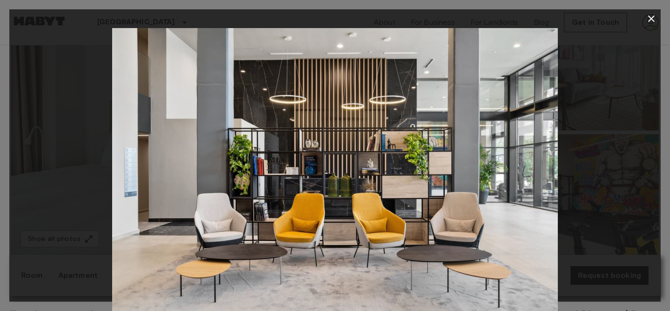
click at [654, 26] on button "button" at bounding box center [651, 18] width 19 height 19
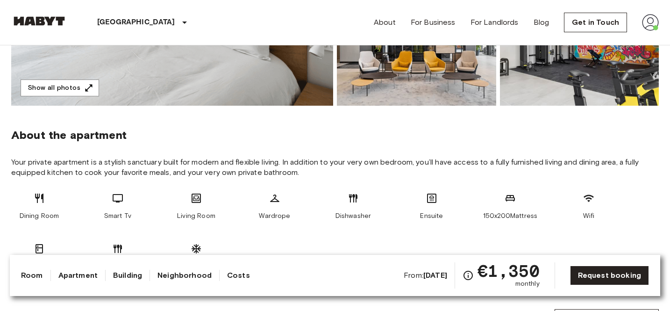
scroll to position [351, 0]
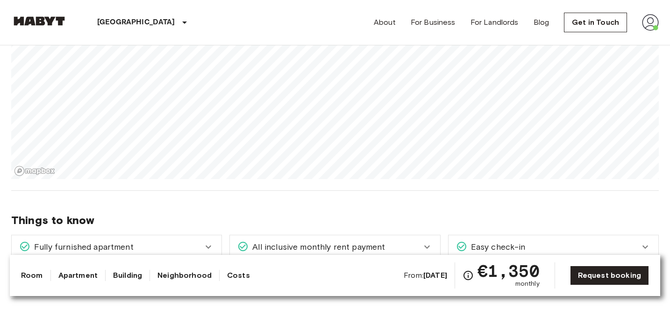
click at [234, 278] on link "Costs" at bounding box center [238, 275] width 23 height 11
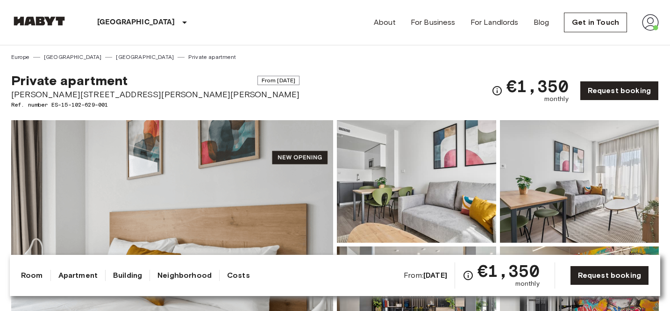
click at [116, 58] on link "[GEOGRAPHIC_DATA]" at bounding box center [145, 57] width 58 height 8
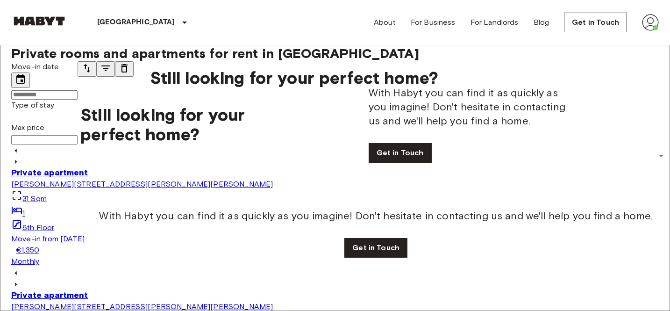
click at [78, 90] on input "Move-in date" at bounding box center [44, 94] width 66 height 9
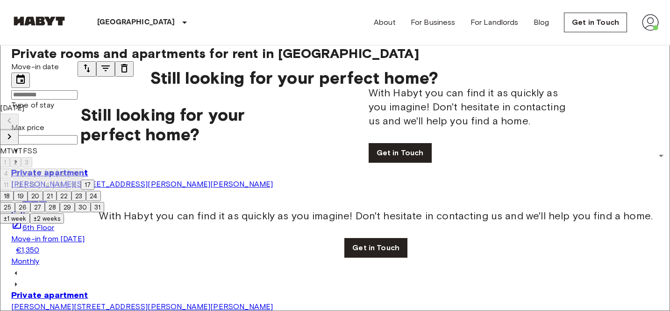
click at [15, 131] on icon "Next month" at bounding box center [9, 136] width 11 height 11
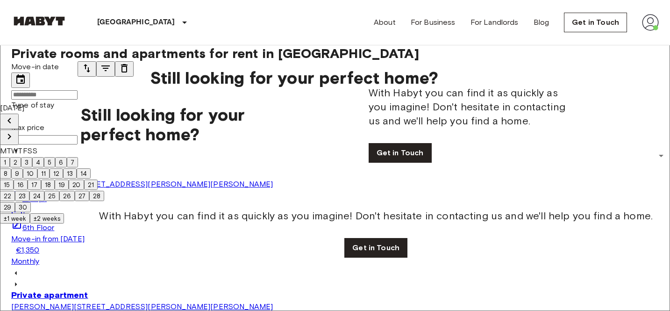
click at [10, 157] on button "1" at bounding box center [5, 162] width 10 height 10
type input "**********"
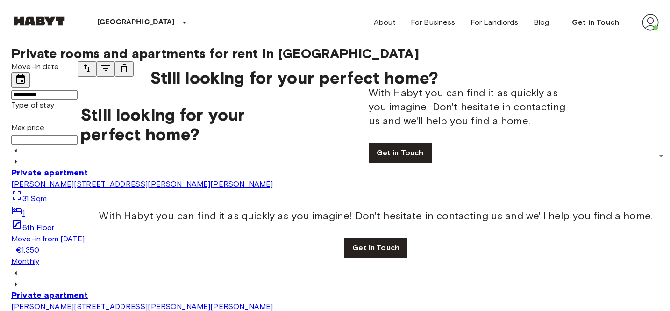
click at [78, 99] on input "**********" at bounding box center [44, 94] width 66 height 9
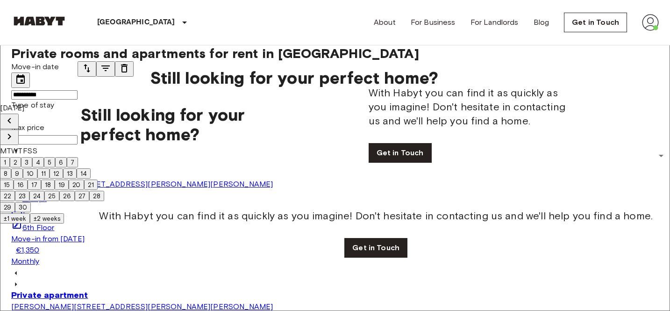
click at [30, 223] on button "±1 week" at bounding box center [15, 218] width 30 height 10
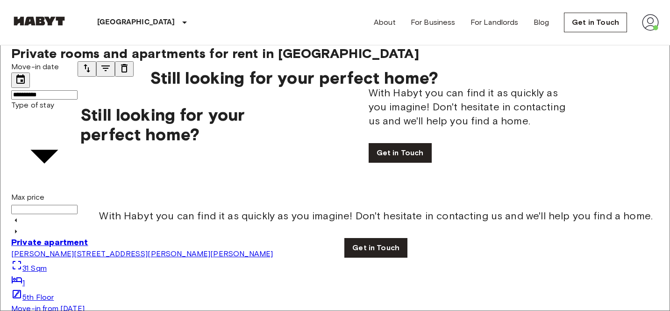
type input "**********"
